Goal: Task Accomplishment & Management: Complete application form

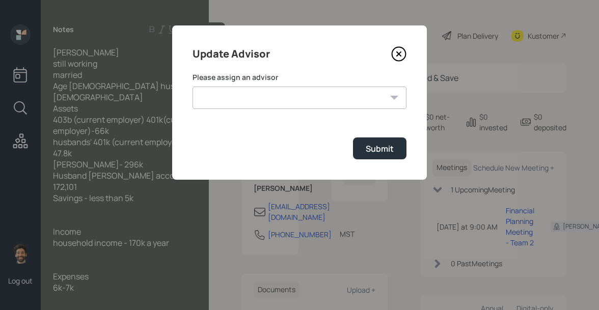
click at [292, 99] on select "[PERSON_NAME] [PERSON_NAME] End [PERSON_NAME] [PERSON_NAME] [PERSON_NAME] [PERS…" at bounding box center [299, 98] width 214 height 22
select select "f14b762f-c7c2-4b89-9227-8fa891345eea"
click at [192, 87] on select "[PERSON_NAME] [PERSON_NAME] End [PERSON_NAME] [PERSON_NAME] [PERSON_NAME] [PERS…" at bounding box center [299, 98] width 214 height 22
click at [383, 143] on div "Submit" at bounding box center [380, 148] width 28 height 11
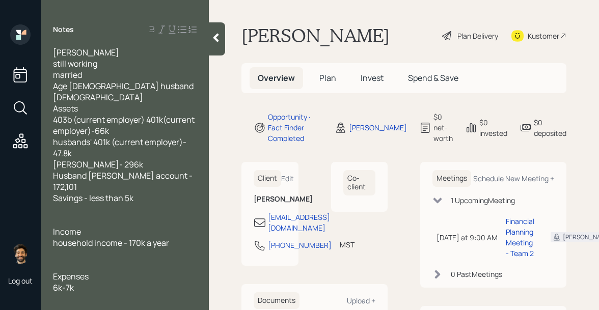
click at [327, 79] on span "Plan" at bounding box center [327, 77] width 17 height 11
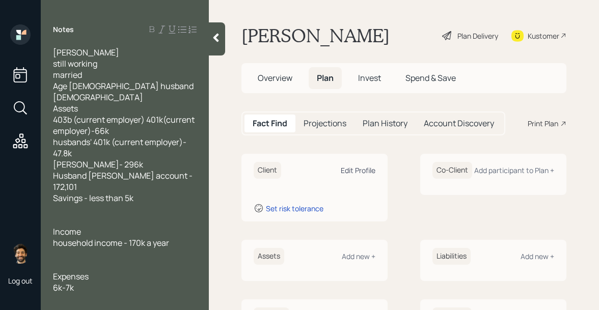
click at [366, 171] on div "Edit Profile" at bounding box center [358, 170] width 35 height 10
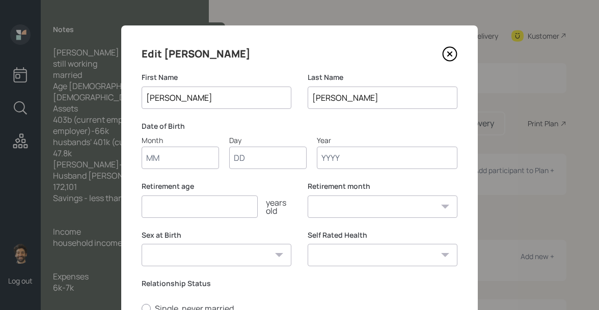
click at [191, 169] on input "Month" at bounding box center [180, 158] width 77 height 22
type input "01"
type input "1975"
select select "1"
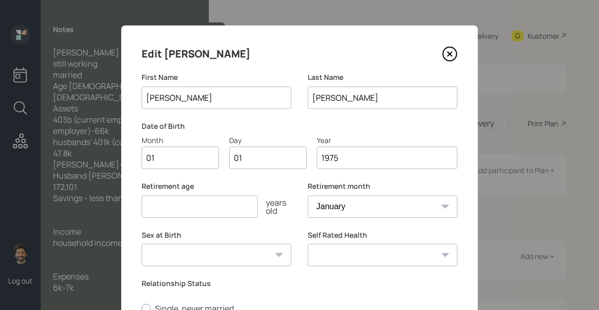
type input "1975"
click at [171, 205] on input "number" at bounding box center [200, 207] width 116 height 22
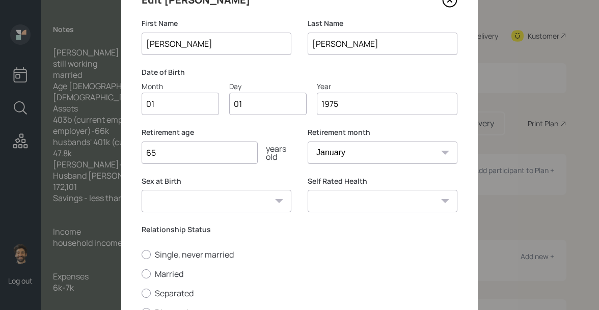
scroll to position [143, 0]
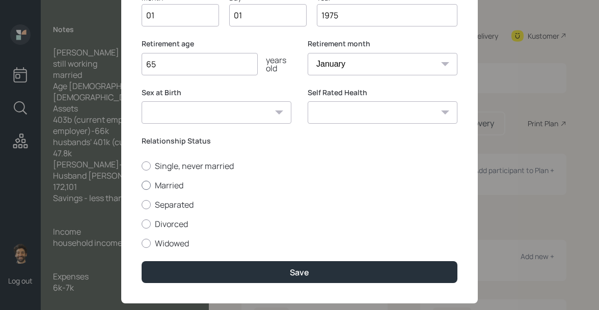
type input "65"
click at [152, 190] on label "Married" at bounding box center [300, 185] width 316 height 11
click at [142, 185] on input "Married" at bounding box center [141, 185] width 1 height 1
radio input "true"
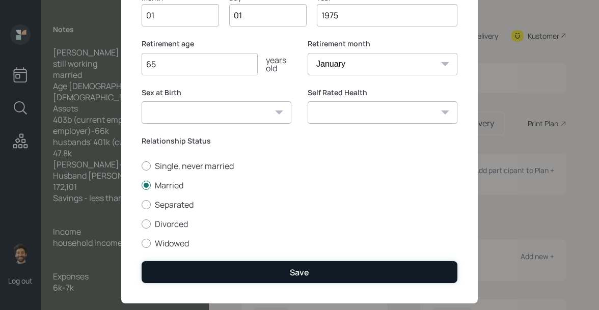
click at [167, 274] on button "Save" at bounding box center [300, 272] width 316 height 22
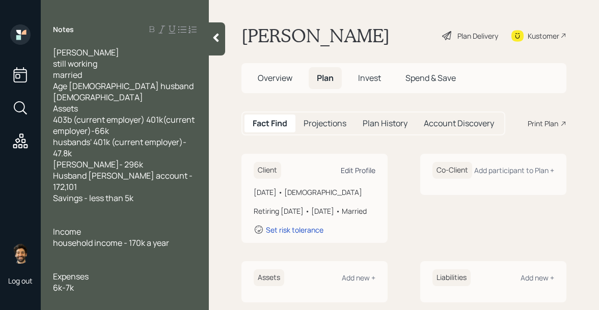
click at [368, 169] on div "Edit Profile" at bounding box center [358, 170] width 35 height 10
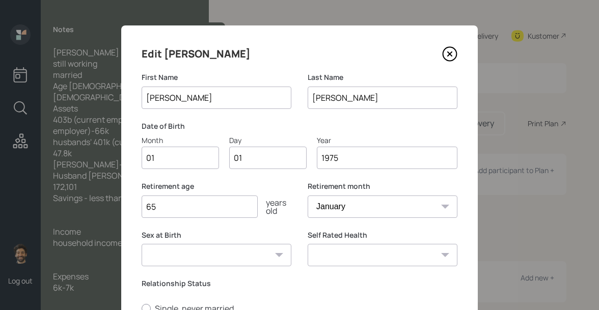
click at [362, 163] on input "1975" at bounding box center [387, 158] width 141 height 22
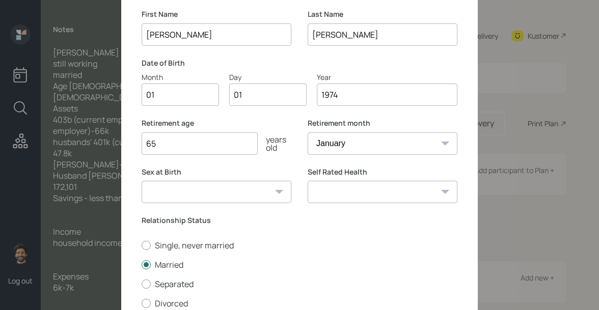
scroll to position [161, 0]
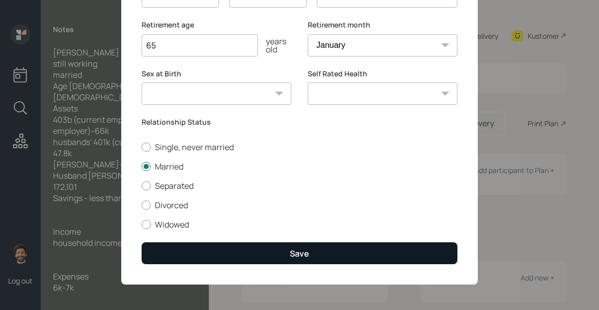
type input "1974"
click at [213, 251] on button "Save" at bounding box center [300, 253] width 316 height 22
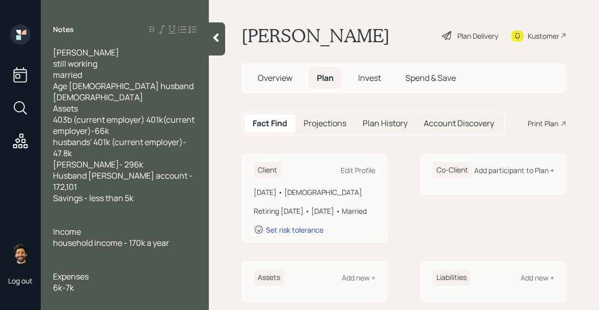
click at [538, 173] on div "Add participant to Plan +" at bounding box center [514, 170] width 80 height 10
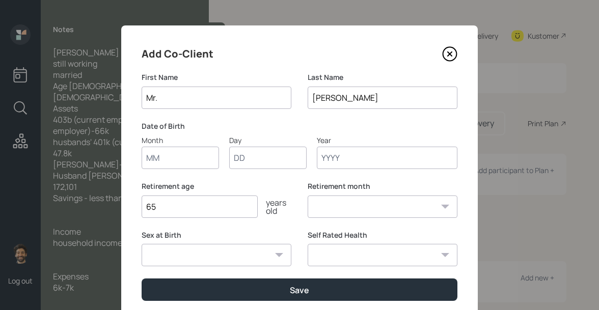
type input "Mr."
click at [173, 167] on input "Month" at bounding box center [180, 158] width 77 height 22
type input "01"
type input "1965"
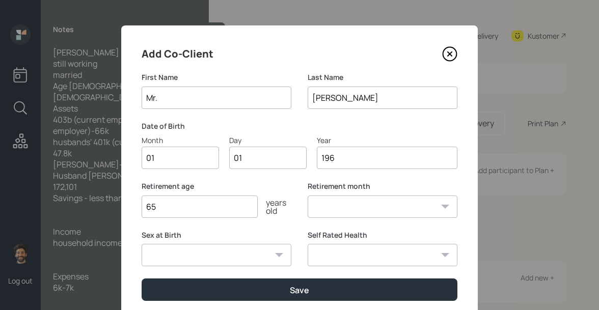
select select "1"
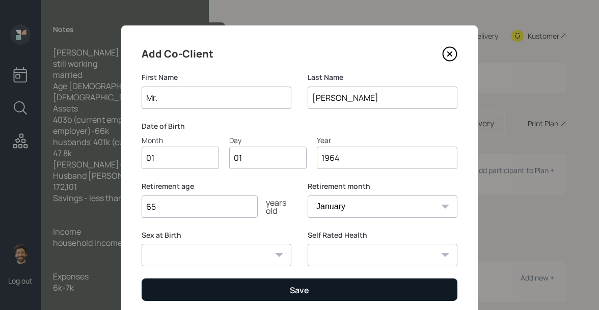
type input "1964"
click at [154, 291] on button "Save" at bounding box center [300, 290] width 316 height 22
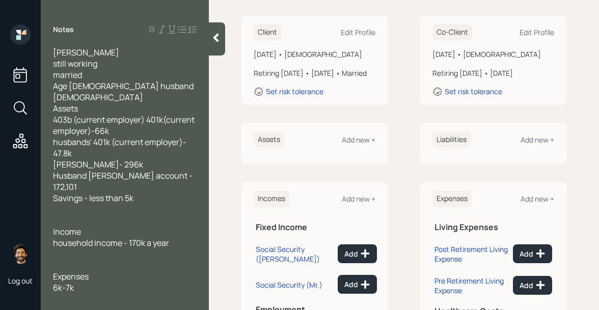
scroll to position [164, 0]
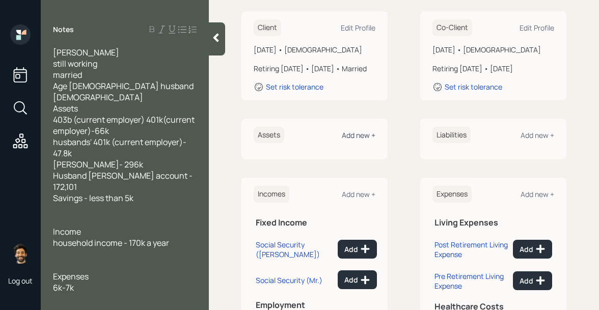
click at [353, 140] on div "Add new +" at bounding box center [359, 135] width 34 height 10
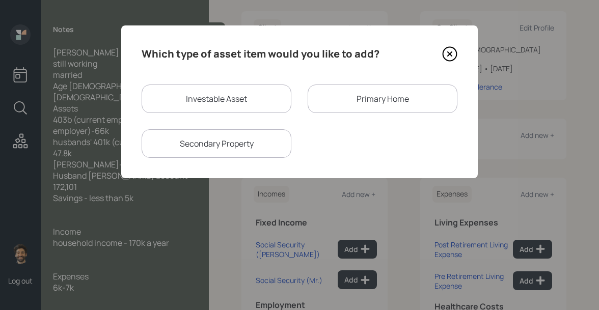
click at [216, 97] on div "Investable Asset" at bounding box center [217, 99] width 150 height 29
select select "taxable"
select select "balanced"
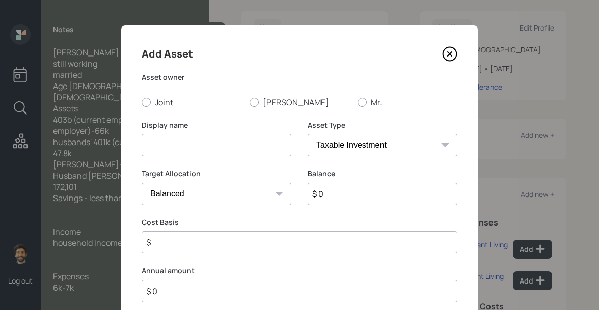
click at [178, 135] on input at bounding box center [217, 145] width 150 height 22
type input "403B"
click at [265, 107] on div "Add Asset Asset owner Joint [PERSON_NAME]. Display name 403B Asset Type SEP [PE…" at bounding box center [299, 190] width 356 height 331
click at [268, 103] on label "[PERSON_NAME]" at bounding box center [300, 102] width 100 height 11
click at [250, 102] on input "[PERSON_NAME]" at bounding box center [249, 102] width 1 height 1
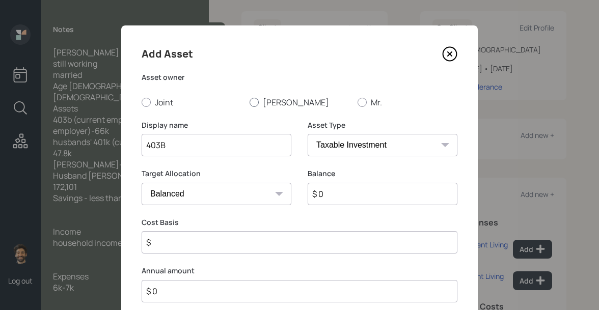
radio input "true"
click at [323, 191] on input "$ 0" at bounding box center [383, 194] width 150 height 22
type input "$ 66,000"
click at [329, 151] on select "SEP [PERSON_NAME] IRA 401(k) [PERSON_NAME] 401(k) 403(b) [PERSON_NAME] 403(b) 4…" at bounding box center [383, 145] width 150 height 22
select select "public_school_sponsored"
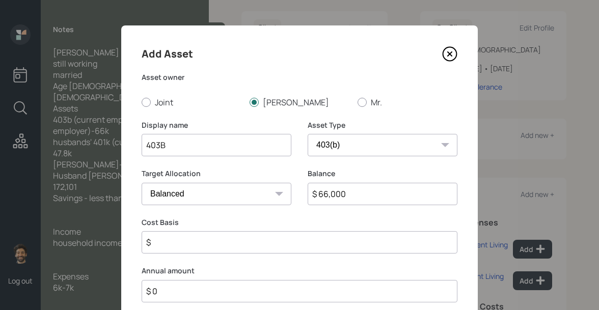
click at [308, 134] on select "SEP [PERSON_NAME] IRA 401(k) [PERSON_NAME] 401(k) 403(b) [PERSON_NAME] 403(b) 4…" at bounding box center [383, 145] width 150 height 22
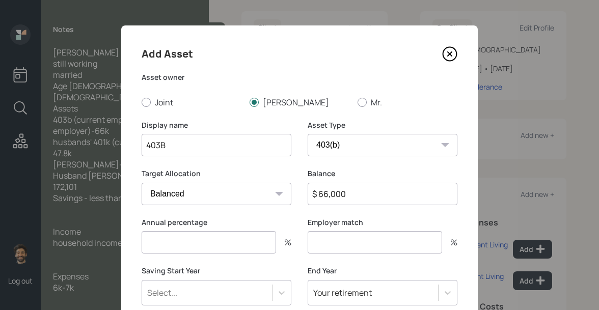
click at [195, 242] on input "number" at bounding box center [209, 242] width 134 height 22
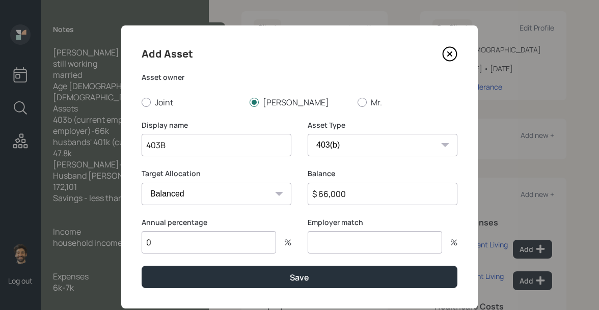
type input "0"
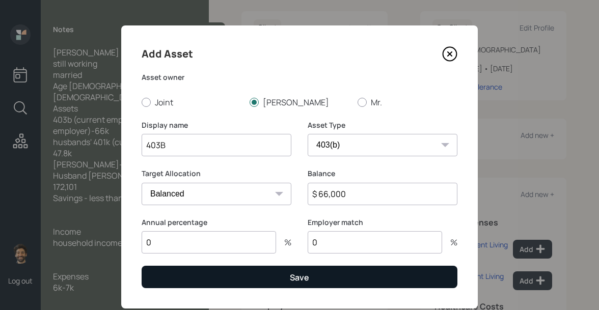
type input "0"
click at [201, 278] on button "Save" at bounding box center [300, 277] width 316 height 22
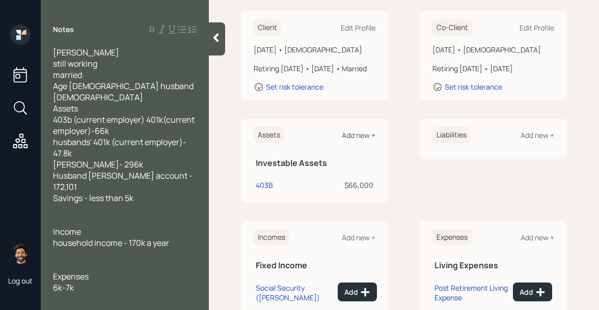
click at [370, 140] on div "Add new +" at bounding box center [359, 135] width 34 height 10
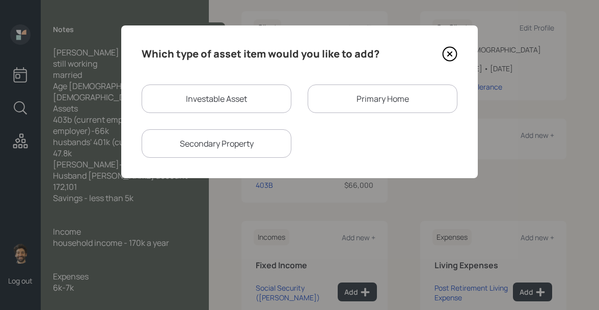
click at [245, 97] on div "Investable Asset" at bounding box center [217, 99] width 150 height 29
select select "taxable"
select select "balanced"
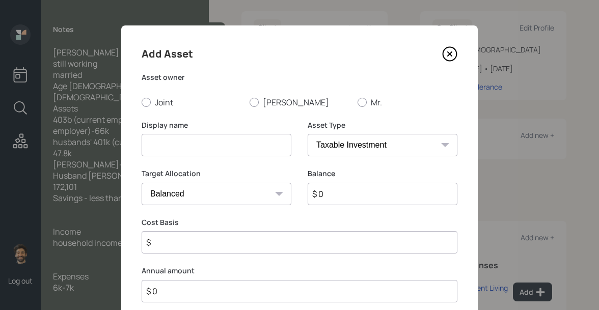
click at [177, 145] on input at bounding box center [217, 145] width 150 height 22
type input "401k"
click at [351, 195] on input "$ 0" at bounding box center [383, 194] width 150 height 22
type input "$ 47,800"
click at [375, 152] on select "SEP [PERSON_NAME] IRA 401(k) [PERSON_NAME] 401(k) 403(b) [PERSON_NAME] 403(b) 4…" at bounding box center [383, 145] width 150 height 22
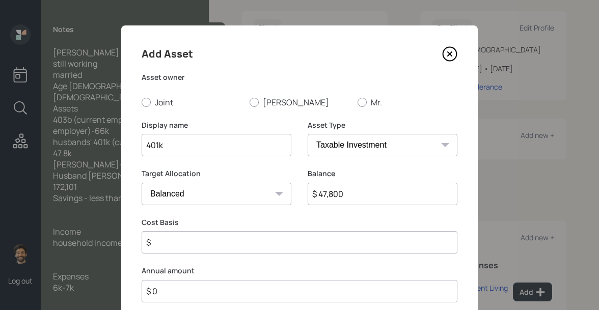
select select "company_sponsored"
click at [308, 134] on select "SEP [PERSON_NAME] IRA 401(k) [PERSON_NAME] 401(k) 403(b) [PERSON_NAME] 403(b) 4…" at bounding box center [383, 145] width 150 height 22
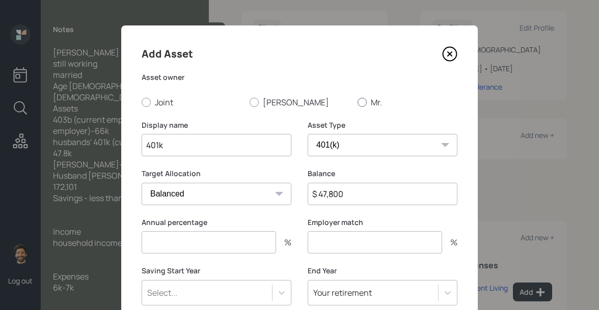
click at [370, 103] on label "Mr." at bounding box center [407, 102] width 100 height 11
click at [357, 102] on input "Mr." at bounding box center [357, 102] width 1 height 1
radio input "true"
click at [197, 251] on input "number" at bounding box center [209, 242] width 134 height 22
type input "0"
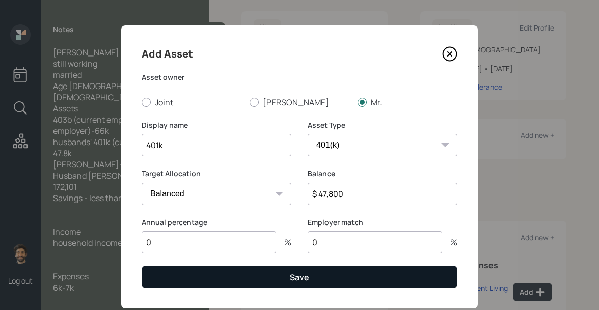
type input "0"
click at [198, 281] on button "Save" at bounding box center [300, 277] width 316 height 22
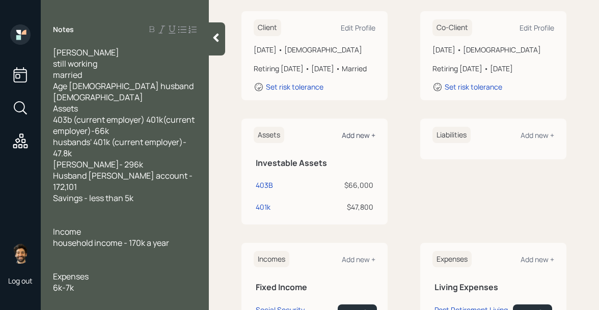
click at [359, 140] on div "Add new +" at bounding box center [359, 135] width 34 height 10
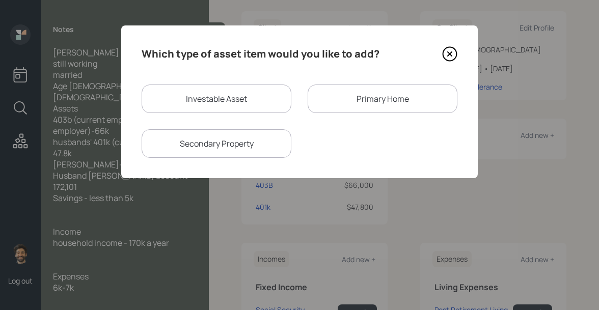
click at [232, 103] on div "Investable Asset" at bounding box center [217, 99] width 150 height 29
select select "taxable"
select select "balanced"
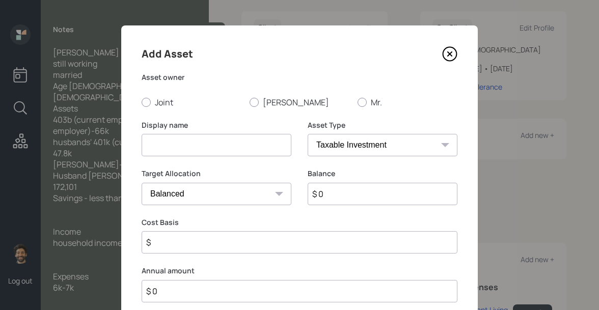
click at [177, 146] on input at bounding box center [217, 145] width 150 height 22
type input "[PERSON_NAME]"
click at [344, 193] on input "$ 0" at bounding box center [383, 194] width 150 height 22
type input "$ 296,000"
click at [345, 151] on select "SEP [PERSON_NAME] IRA 401(k) [PERSON_NAME] 401(k) 403(b) [PERSON_NAME] 403(b) 4…" at bounding box center [383, 145] width 150 height 22
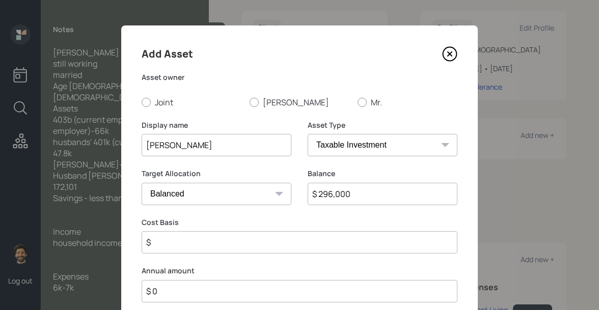
select select "ira"
click at [308, 134] on select "SEP [PERSON_NAME] IRA 401(k) [PERSON_NAME] 401(k) 403(b) [PERSON_NAME] 403(b) 4…" at bounding box center [383, 145] width 150 height 22
type input "$"
click at [270, 98] on label "[PERSON_NAME]" at bounding box center [300, 102] width 100 height 11
click at [250, 102] on input "[PERSON_NAME]" at bounding box center [249, 102] width 1 height 1
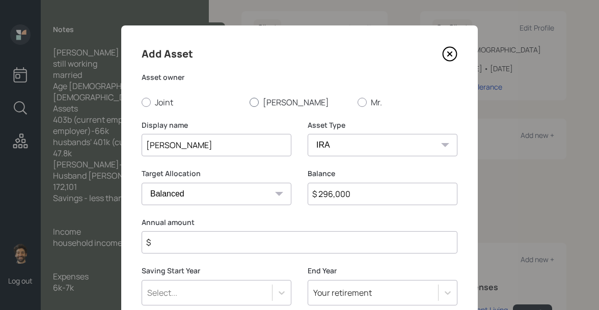
radio input "true"
click at [187, 246] on input "$" at bounding box center [300, 242] width 316 height 22
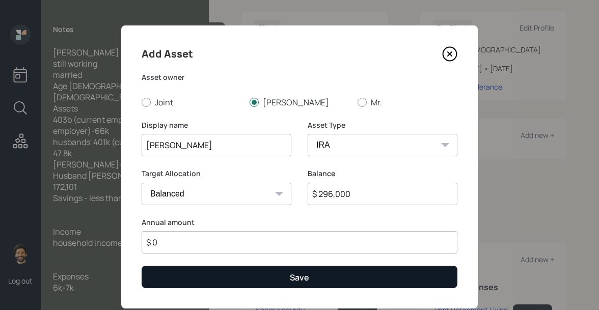
type input "$ 0"
click at [201, 282] on button "Save" at bounding box center [300, 277] width 316 height 22
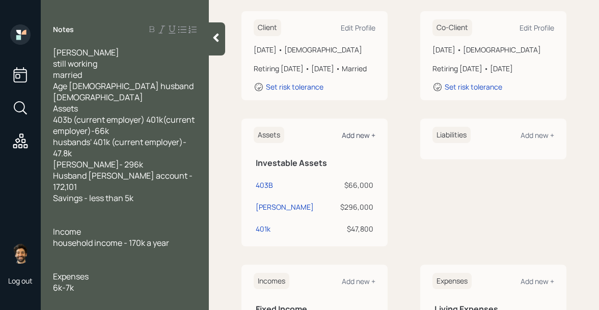
click at [358, 140] on div "Add new +" at bounding box center [359, 135] width 34 height 10
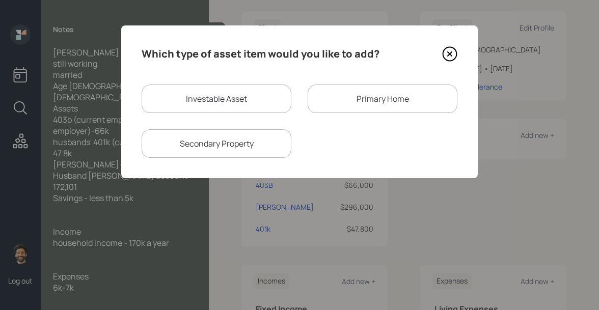
click at [231, 96] on div "Investable Asset" at bounding box center [217, 99] width 150 height 29
select select "taxable"
select select "balanced"
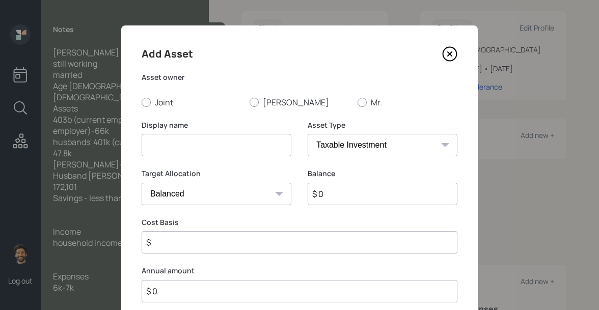
click at [180, 144] on input at bounding box center [217, 145] width 150 height 22
type input "[PERSON_NAME]"
click at [345, 195] on input "$ 0" at bounding box center [383, 194] width 150 height 22
type input "$ 172,000"
click at [346, 138] on select "SEP [PERSON_NAME] IRA 401(k) [PERSON_NAME] 401(k) 403(b) [PERSON_NAME] 403(b) 4…" at bounding box center [383, 145] width 150 height 22
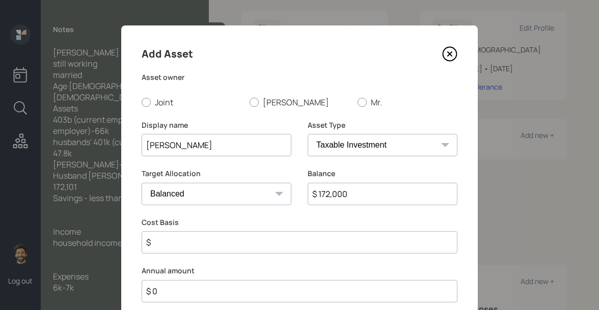
select select "ira"
click at [308, 134] on select "SEP [PERSON_NAME] IRA 401(k) [PERSON_NAME] 401(k) 403(b) [PERSON_NAME] 403(b) 4…" at bounding box center [383, 145] width 150 height 22
type input "$"
click at [365, 102] on div at bounding box center [361, 102] width 9 height 9
click at [357, 102] on input "Mr." at bounding box center [357, 102] width 1 height 1
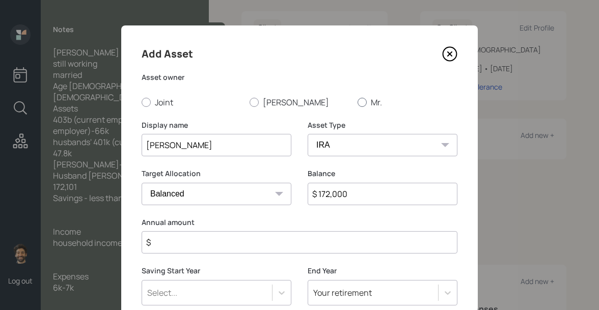
radio input "true"
click at [208, 245] on input "$" at bounding box center [300, 242] width 316 height 22
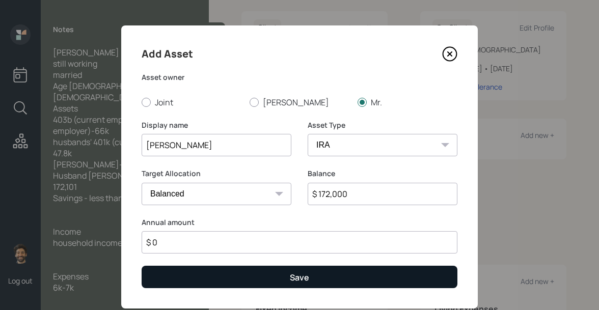
type input "$ 0"
click at [207, 280] on button "Save" at bounding box center [300, 277] width 316 height 22
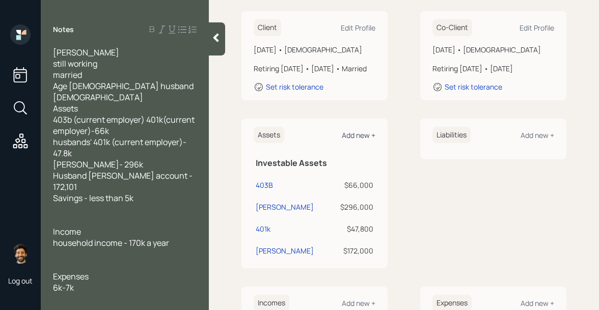
click at [362, 140] on div "Add new +" at bounding box center [359, 135] width 34 height 10
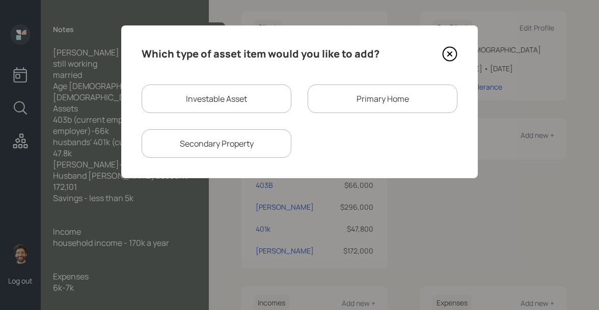
click at [236, 91] on div "Investable Asset" at bounding box center [217, 99] width 150 height 29
select select "taxable"
select select "balanced"
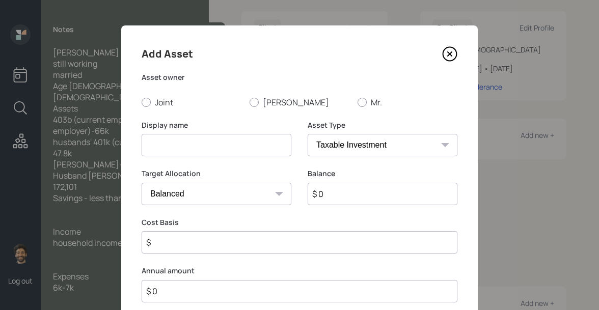
click at [189, 132] on div "Display name" at bounding box center [217, 138] width 150 height 37
click at [185, 146] on input at bounding box center [217, 145] width 150 height 22
type input "Checking / Saving"
click at [155, 103] on label "Joint" at bounding box center [192, 102] width 100 height 11
click at [142, 102] on input "Joint" at bounding box center [141, 102] width 1 height 1
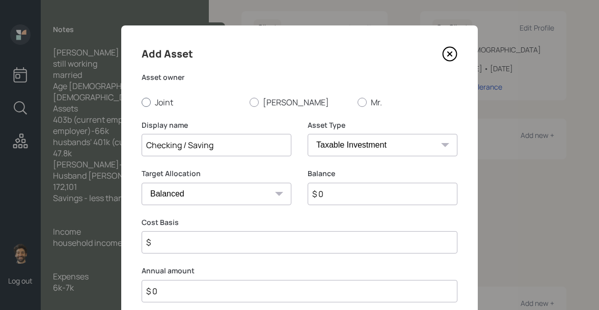
radio input "true"
click at [338, 193] on input "$ 0" at bounding box center [383, 194] width 150 height 22
type input "$ 5,000"
click at [345, 149] on select "SEP [PERSON_NAME] IRA 401(k) [PERSON_NAME] 401(k) 403(b) [PERSON_NAME] 403(b) 4…" at bounding box center [383, 145] width 150 height 22
select select "emergency_fund"
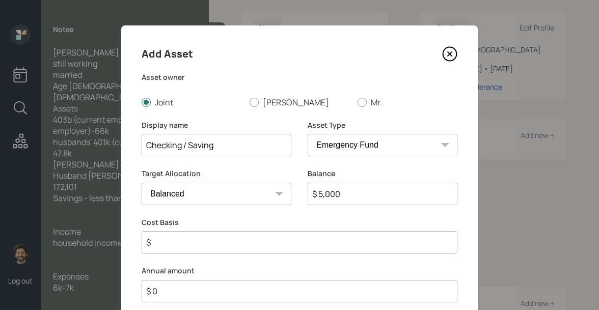
click at [308, 134] on select "SEP [PERSON_NAME] IRA 401(k) [PERSON_NAME] 401(k) 403(b) [PERSON_NAME] 403(b) 4…" at bounding box center [383, 145] width 150 height 22
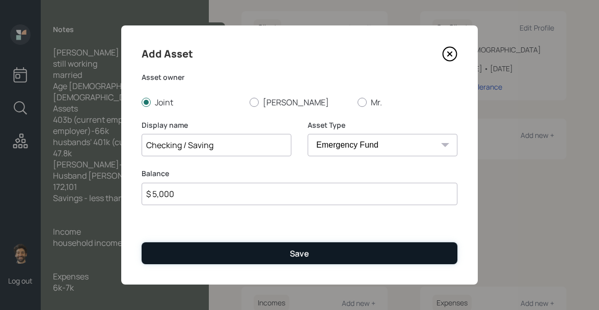
click at [202, 254] on button "Save" at bounding box center [300, 253] width 316 height 22
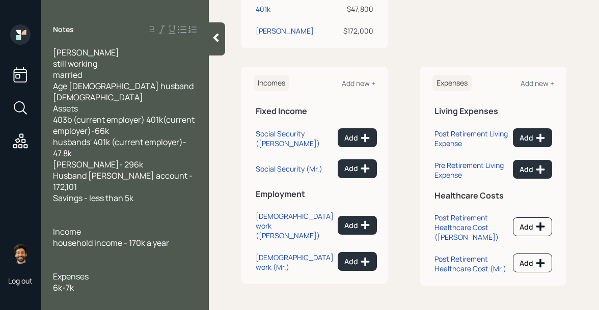
scroll to position [129, 0]
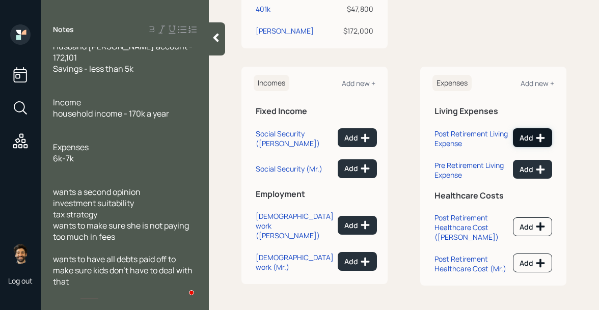
click at [530, 134] on div "Add" at bounding box center [532, 138] width 26 height 10
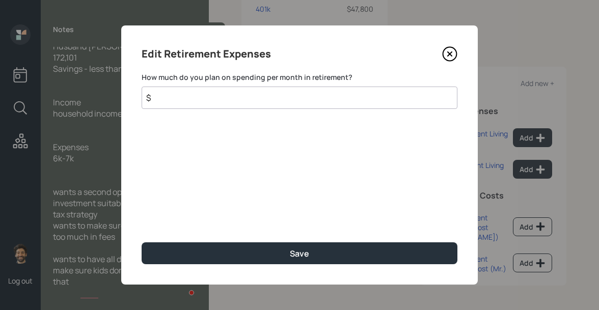
click at [304, 108] on input "$" at bounding box center [300, 98] width 316 height 22
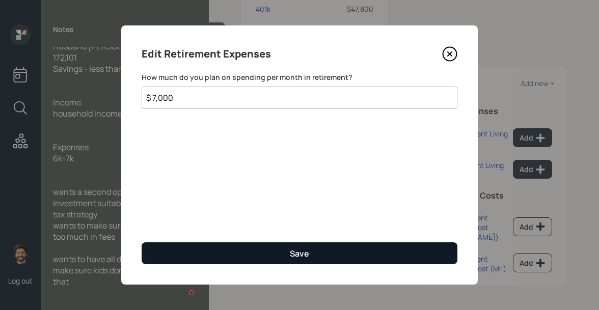
type input "$ 7,000"
click at [355, 255] on button "Save" at bounding box center [300, 253] width 316 height 22
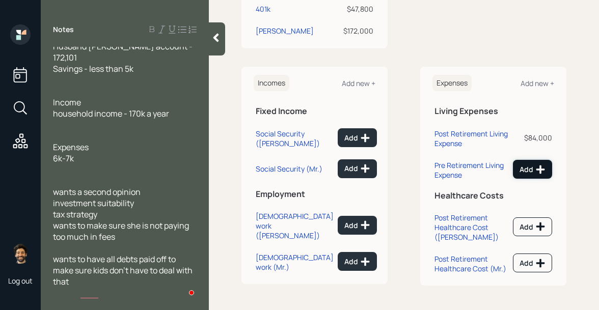
click at [538, 168] on icon at bounding box center [540, 169] width 9 height 9
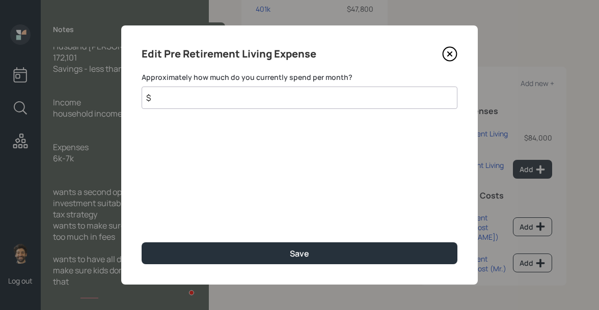
click at [247, 96] on input "$" at bounding box center [300, 98] width 316 height 22
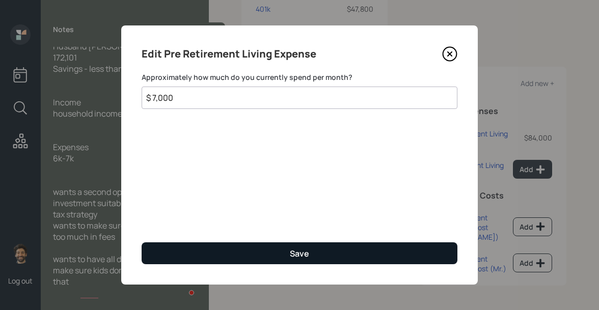
type input "$ 7,000"
click at [248, 247] on button "Save" at bounding box center [300, 253] width 316 height 22
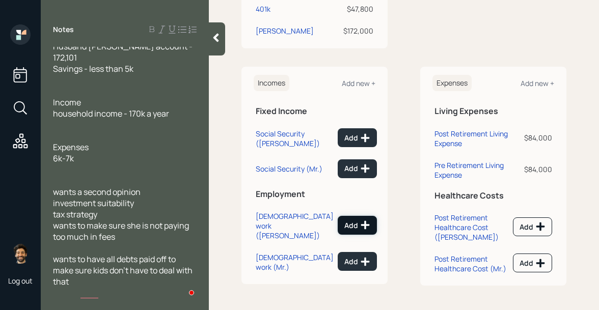
click at [350, 220] on div "Add" at bounding box center [357, 225] width 26 height 10
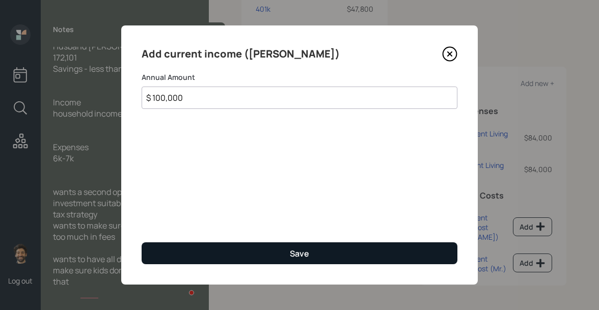
type input "$ 100,000"
click at [246, 258] on button "Save" at bounding box center [300, 253] width 316 height 22
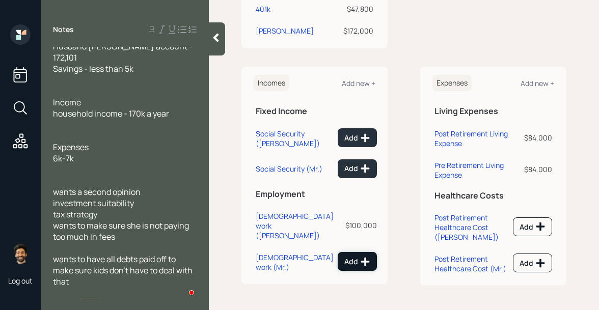
click at [355, 257] on div "Add" at bounding box center [357, 262] width 26 height 10
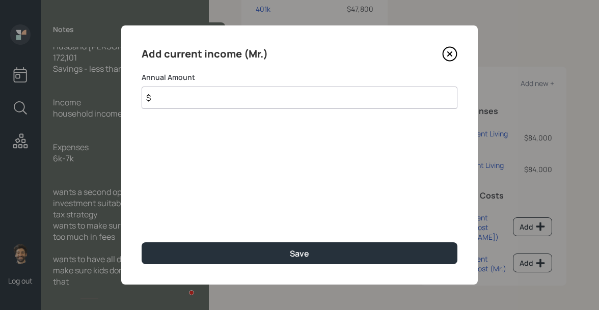
click at [248, 94] on input "$" at bounding box center [300, 98] width 316 height 22
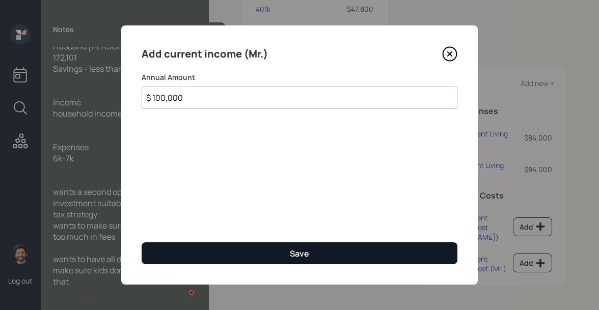
type input "$ 100,000"
click at [269, 251] on button "Save" at bounding box center [300, 253] width 316 height 22
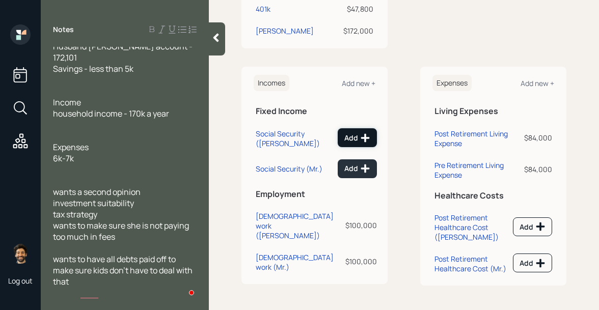
click at [347, 138] on div "Add" at bounding box center [357, 138] width 26 height 10
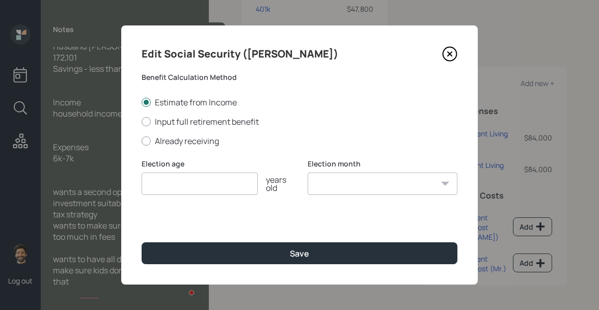
click at [161, 181] on input "number" at bounding box center [200, 184] width 116 height 22
type input "70"
click at [330, 193] on select "January February March April May June July August September October November De…" at bounding box center [383, 184] width 150 height 22
select select "12"
click at [308, 173] on select "January February March April May June July August September October November De…" at bounding box center [383, 184] width 150 height 22
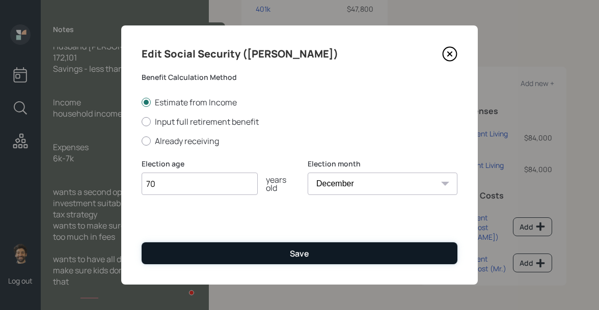
click at [267, 262] on button "Save" at bounding box center [300, 253] width 316 height 22
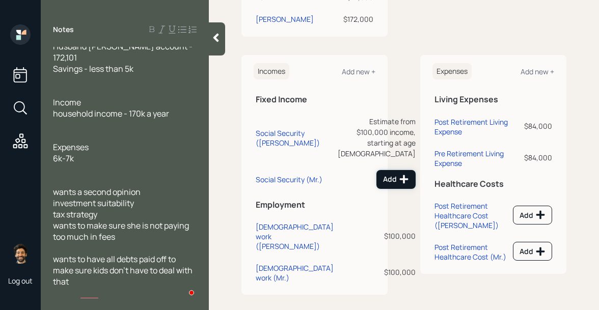
click at [376, 173] on button "Add" at bounding box center [395, 179] width 39 height 19
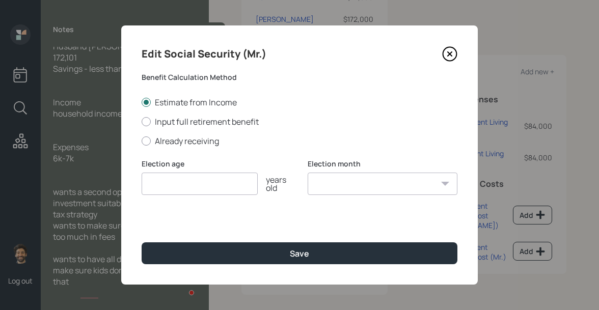
click at [210, 184] on input "number" at bounding box center [200, 184] width 116 height 22
type input "70"
click at [391, 185] on select "January February March April May June July August September October November De…" at bounding box center [383, 184] width 150 height 22
select select "12"
click at [308, 173] on select "January February March April May June July August September October November De…" at bounding box center [383, 184] width 150 height 22
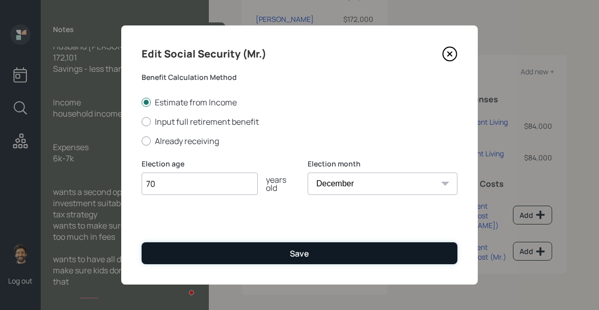
click at [312, 261] on button "Save" at bounding box center [300, 253] width 316 height 22
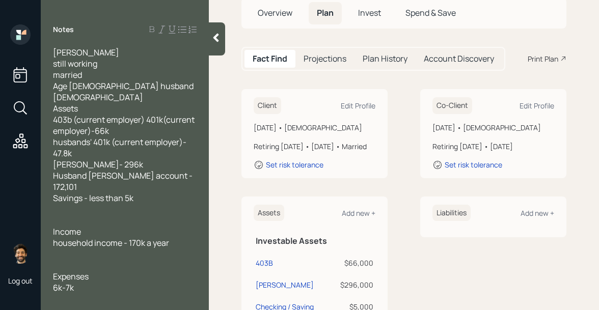
click at [217, 34] on icon at bounding box center [216, 38] width 6 height 9
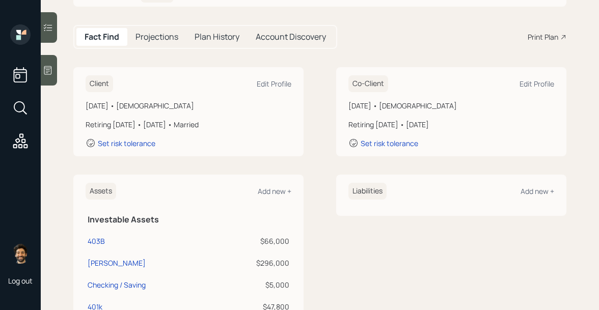
scroll to position [65, 0]
